Goal: Find contact information

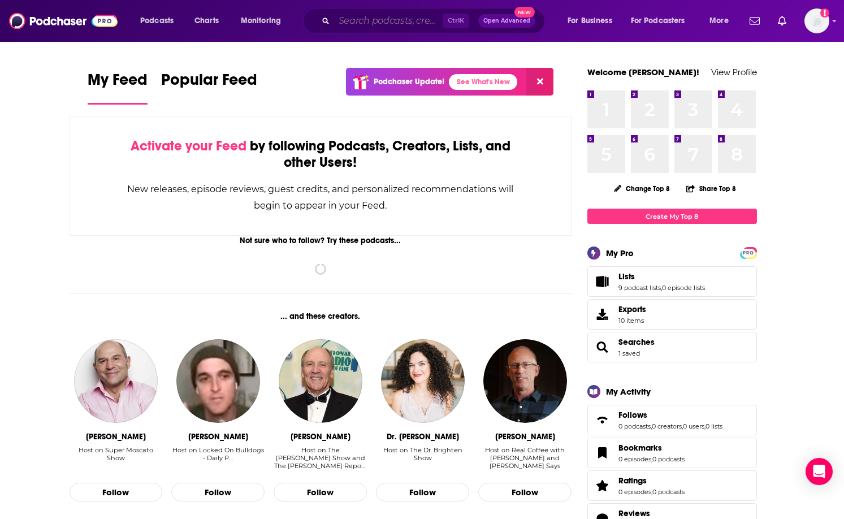
click at [401, 19] on input "Search podcasts, credits, & more..." at bounding box center [388, 21] width 109 height 18
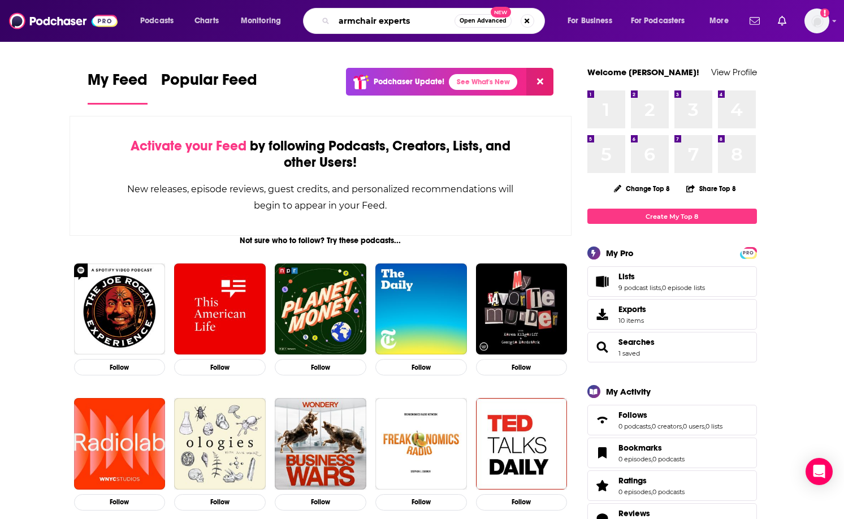
type input "armchair experts"
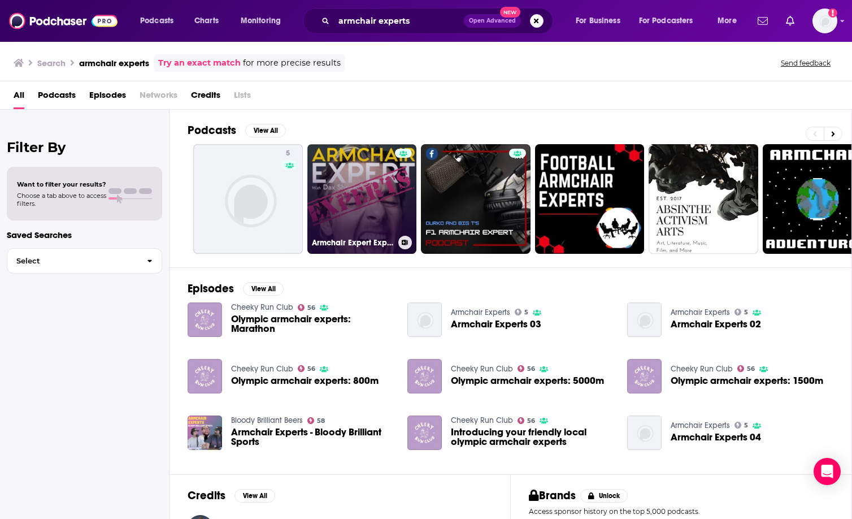
click at [362, 215] on link "Armchair Expert Experts" at bounding box center [362, 199] width 110 height 110
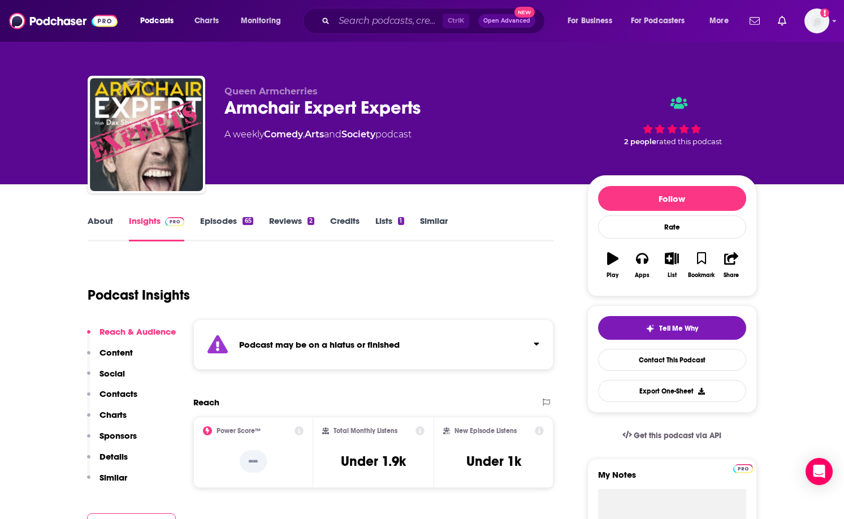
click at [110, 388] on p "Contacts" at bounding box center [118, 393] width 38 height 11
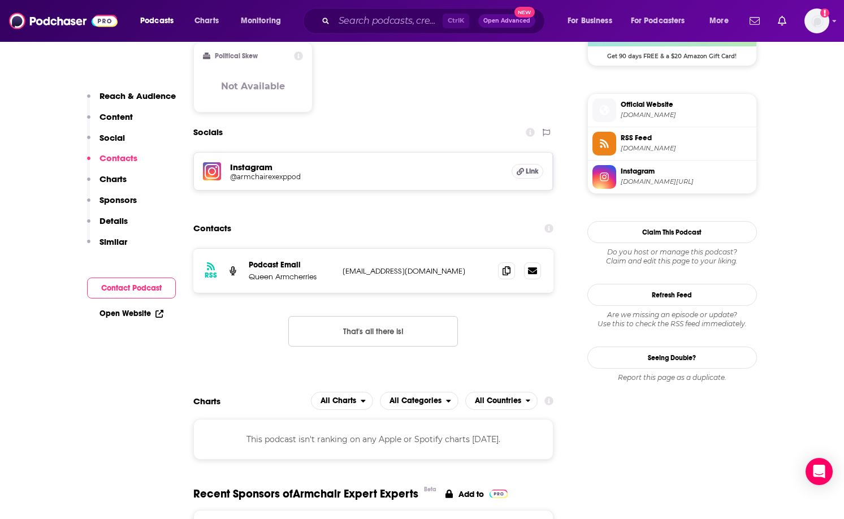
scroll to position [985, 0]
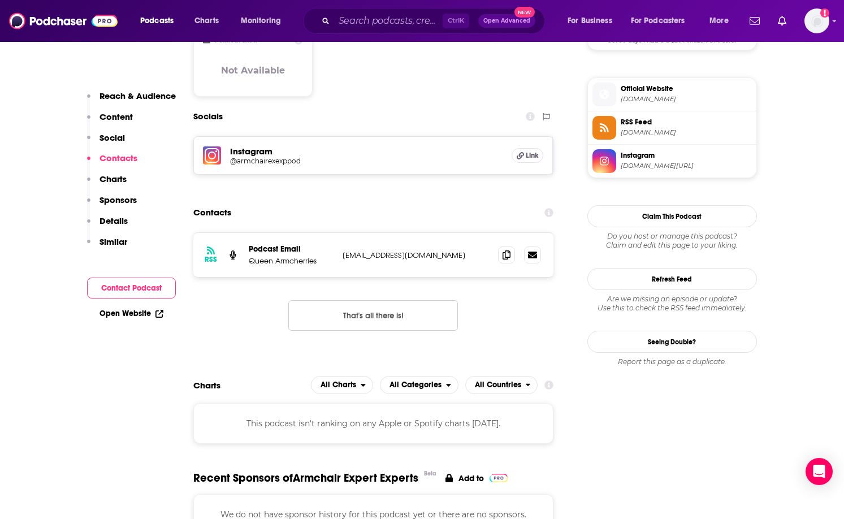
drag, startPoint x: 466, startPoint y: 211, endPoint x: 344, endPoint y: 214, distance: 122.1
click at [344, 250] on p "[EMAIL_ADDRESS][DOMAIN_NAME]" at bounding box center [415, 255] width 147 height 10
copy p "[EMAIL_ADDRESS][DOMAIN_NAME]"
click at [754, 144] on li "RSS Feed [DOMAIN_NAME]" at bounding box center [672, 127] width 168 height 33
